Goal: Contribute content

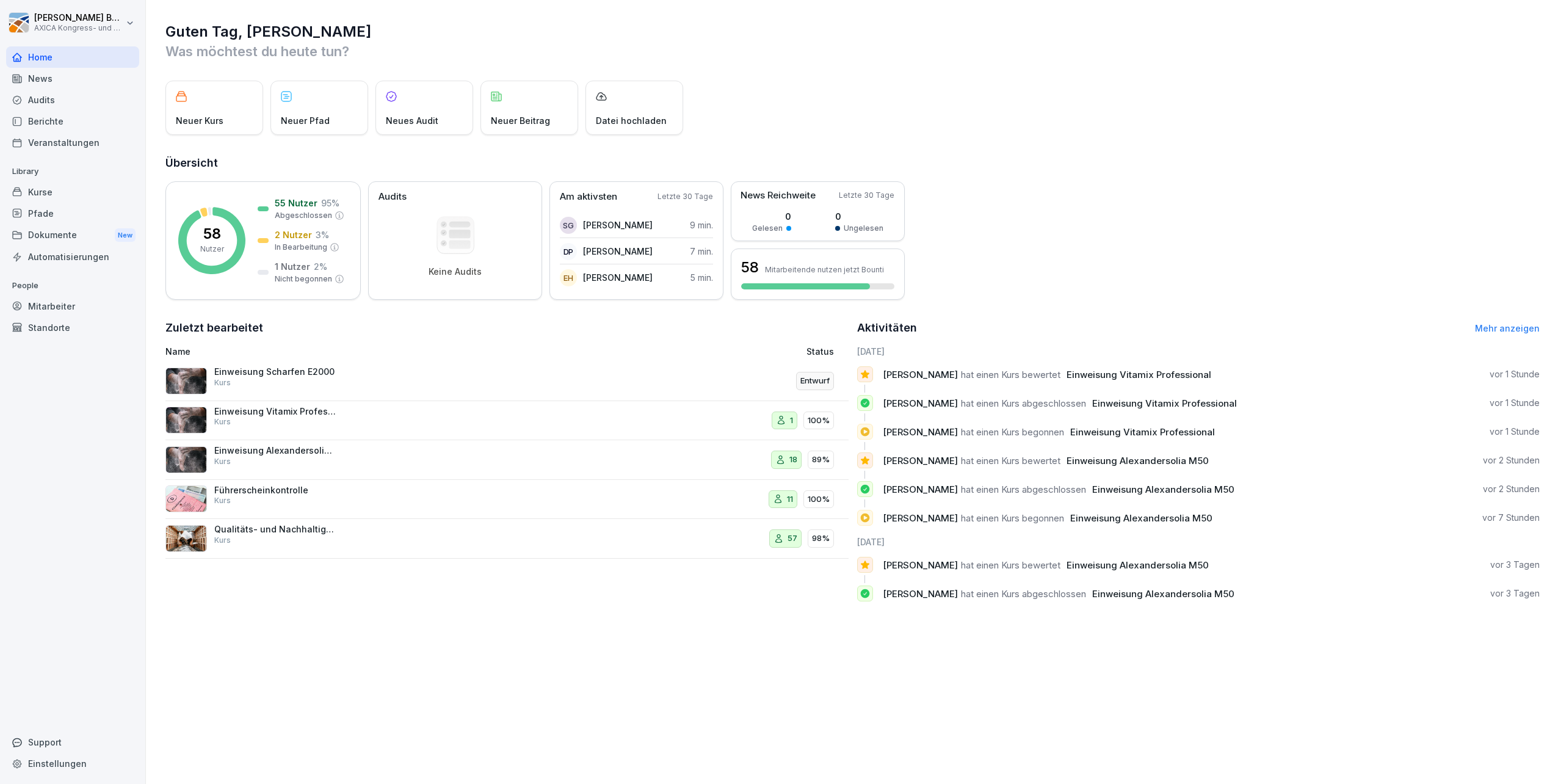
click at [297, 411] on p "Einweisung Vitamix Professional" at bounding box center [275, 411] width 122 height 11
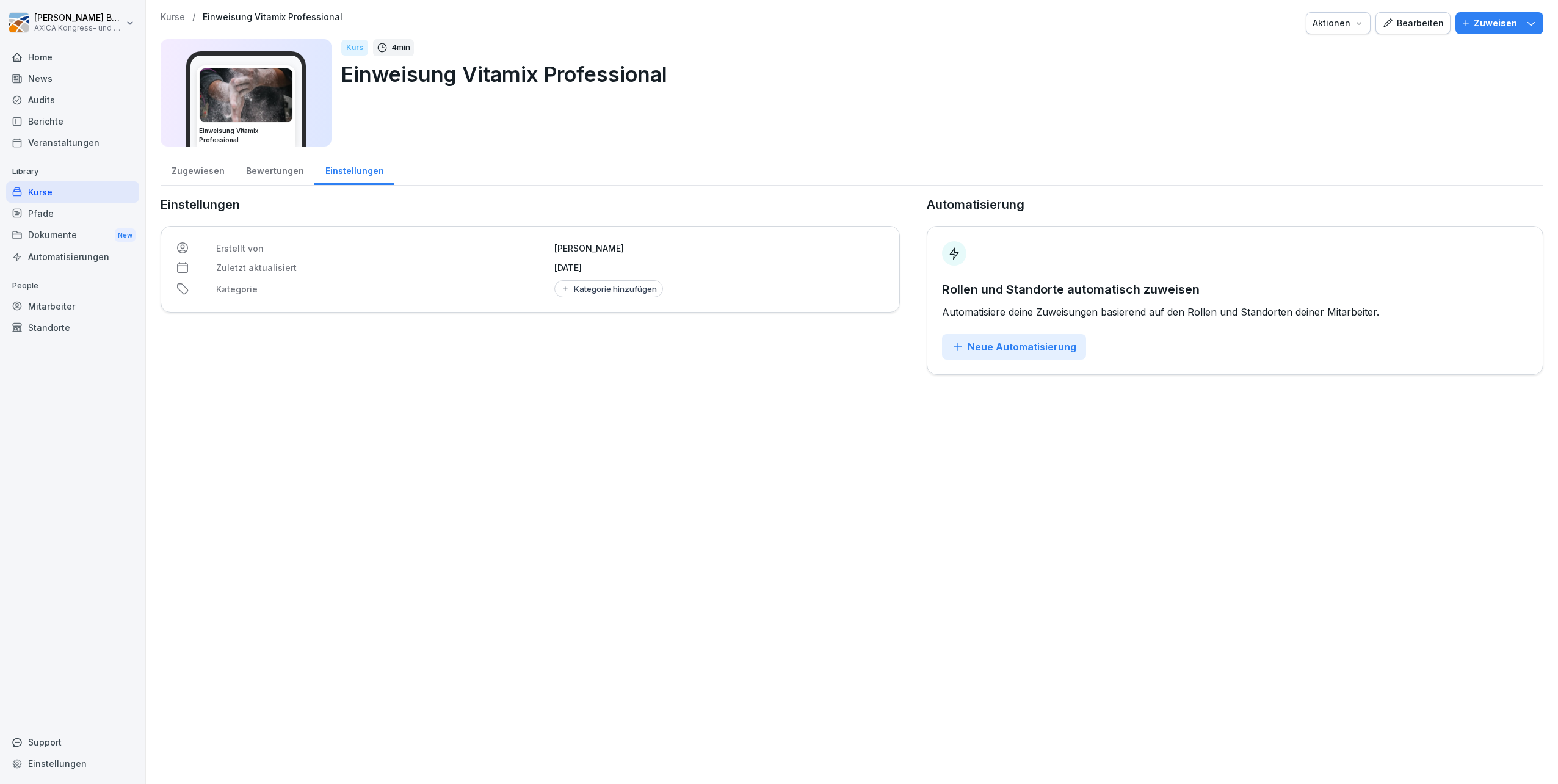
click at [1390, 21] on div "Bearbeiten" at bounding box center [1413, 23] width 61 height 14
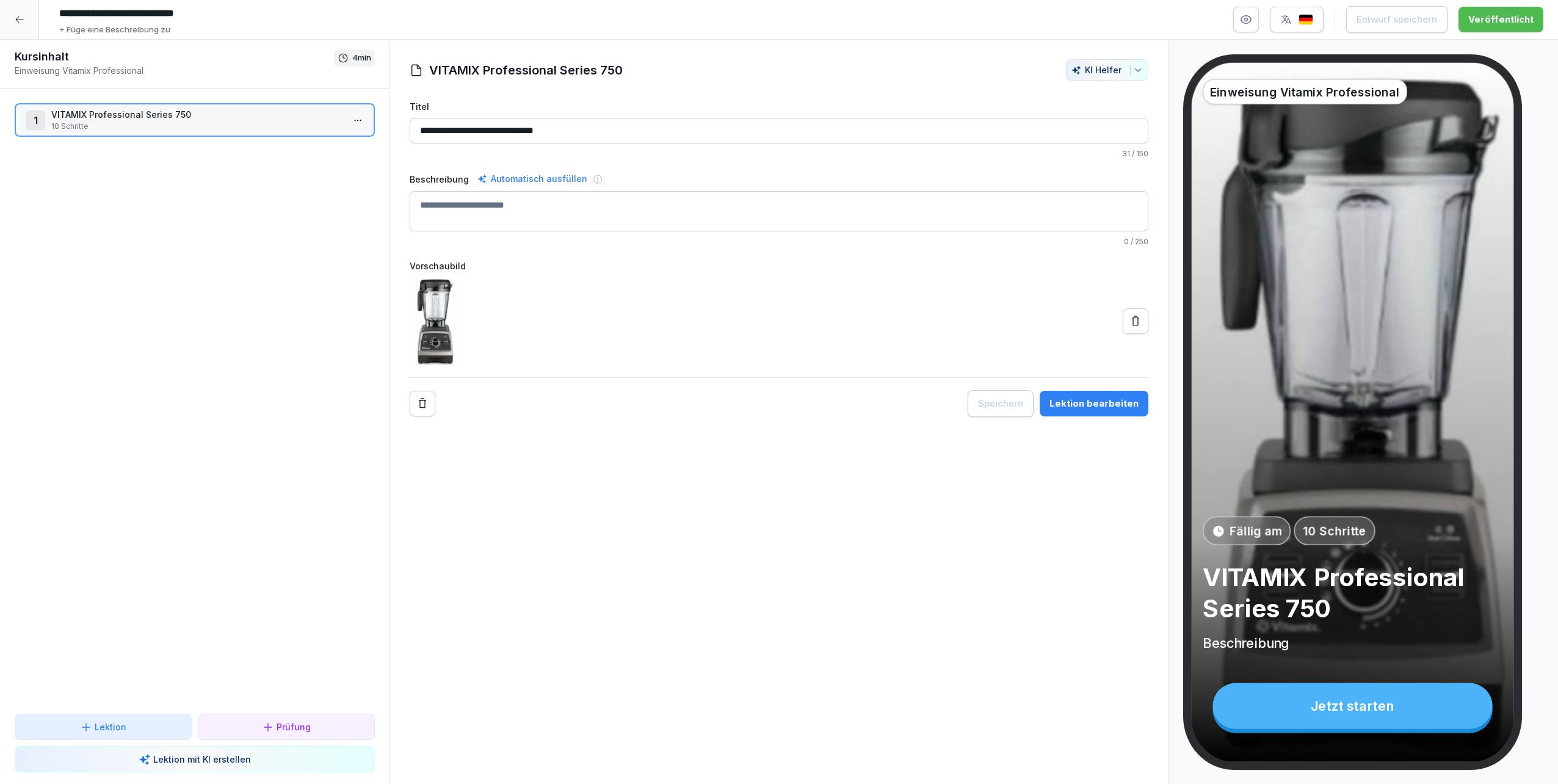
click at [1115, 404] on div "Lektion bearbeiten" at bounding box center [1093, 403] width 89 height 14
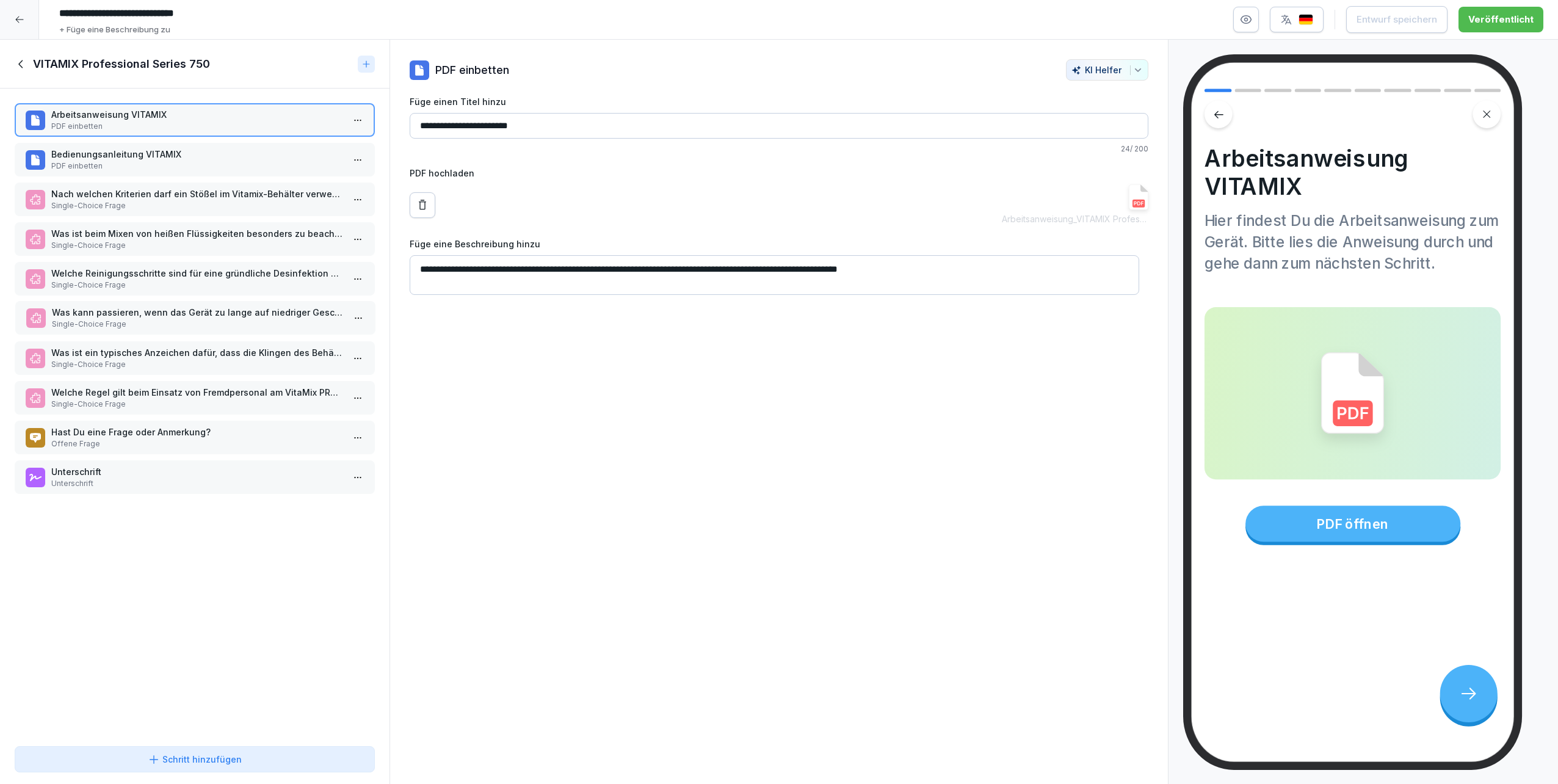
click at [146, 326] on p "Single-Choice Frage" at bounding box center [198, 324] width 292 height 11
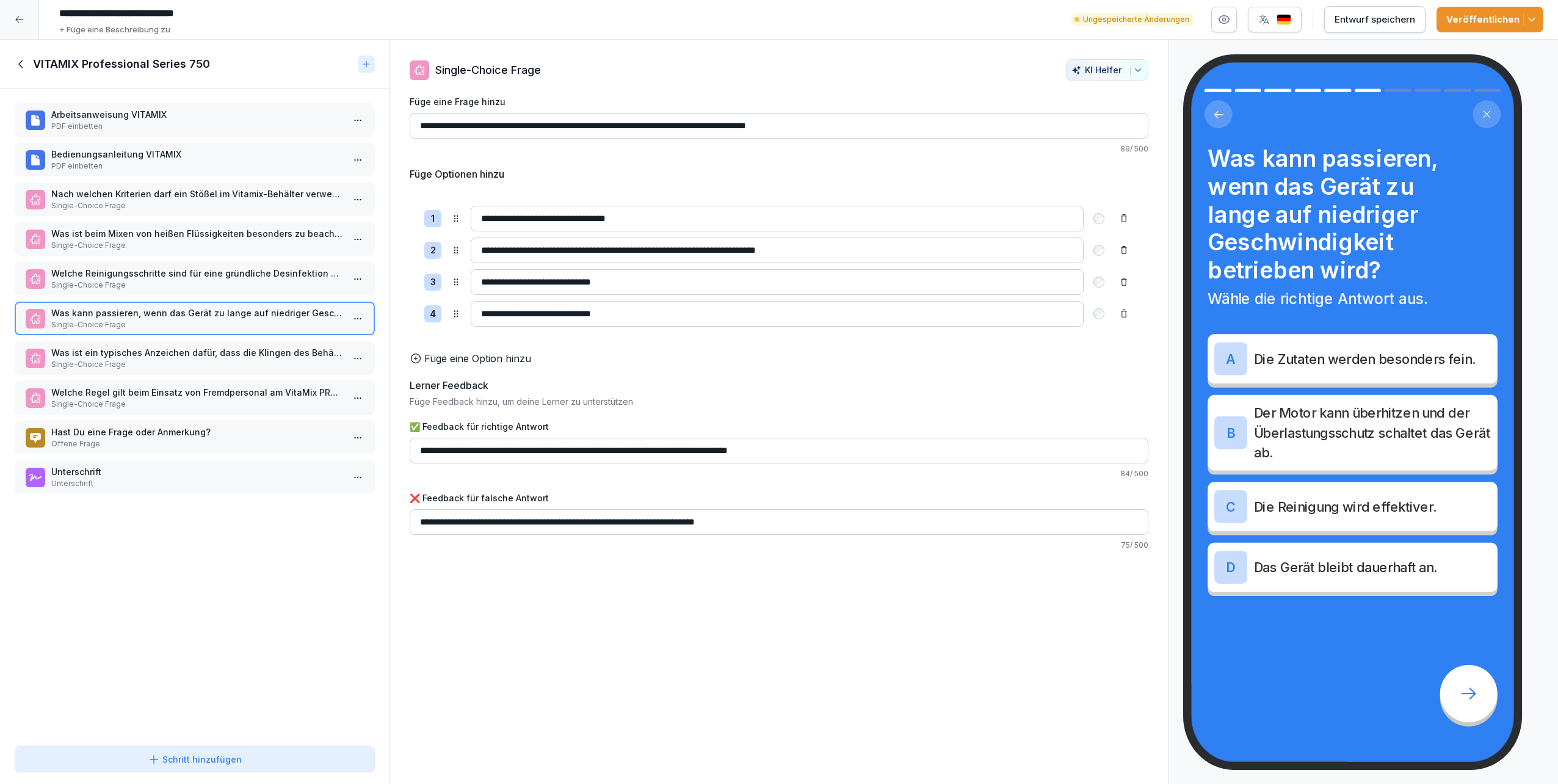
click at [1379, 17] on div "Entwurf speichern" at bounding box center [1375, 20] width 81 height 14
